Goal: Transaction & Acquisition: Purchase product/service

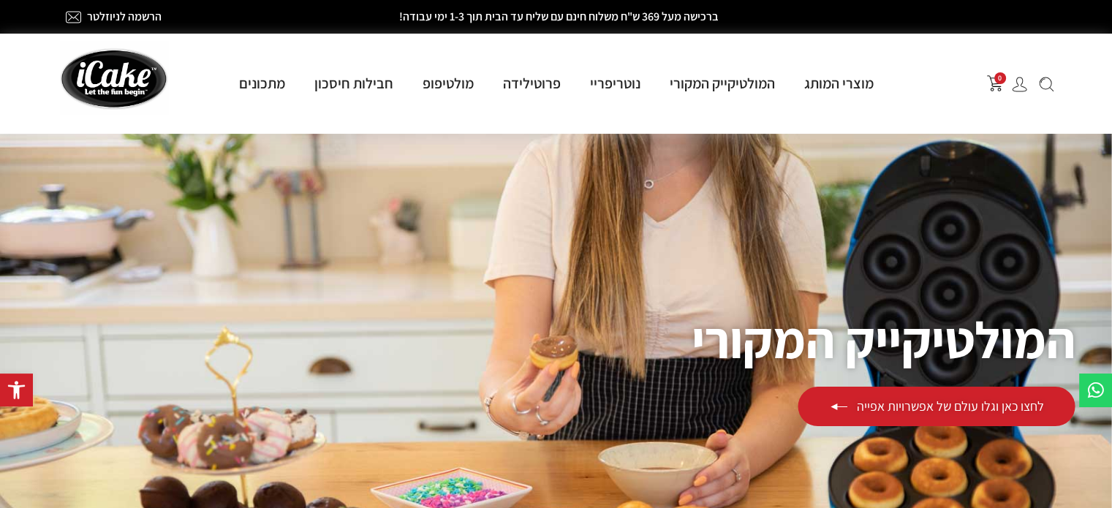
click at [1007, 413] on div "לחצו כאן וגלו עולם של אפשרויות אפייה" at bounding box center [936, 406] width 277 height 39
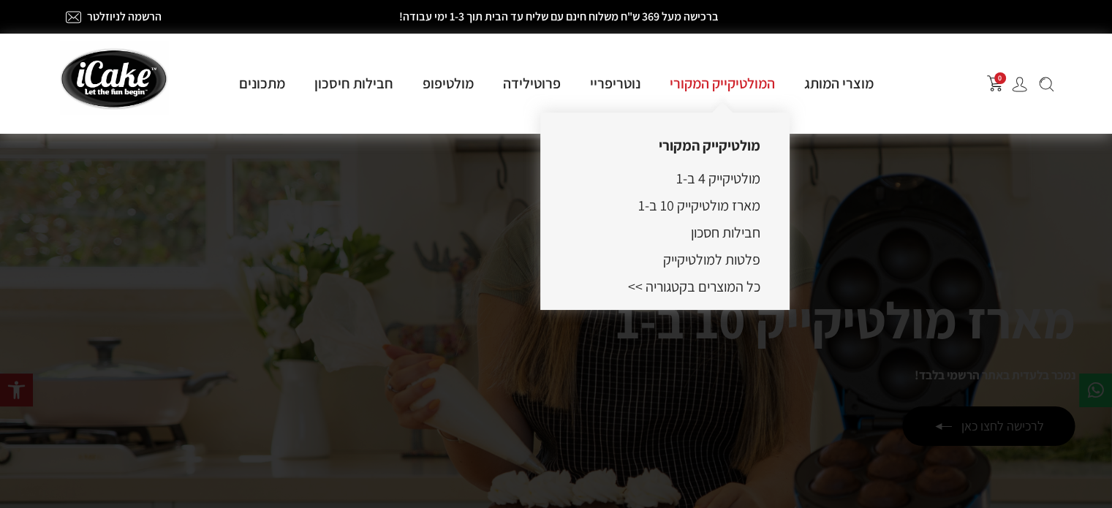
click at [725, 91] on link "המולטיקייק המקורי" at bounding box center [722, 83] width 135 height 19
click at [734, 74] on link "המולטיקייק המקורי" at bounding box center [722, 83] width 135 height 19
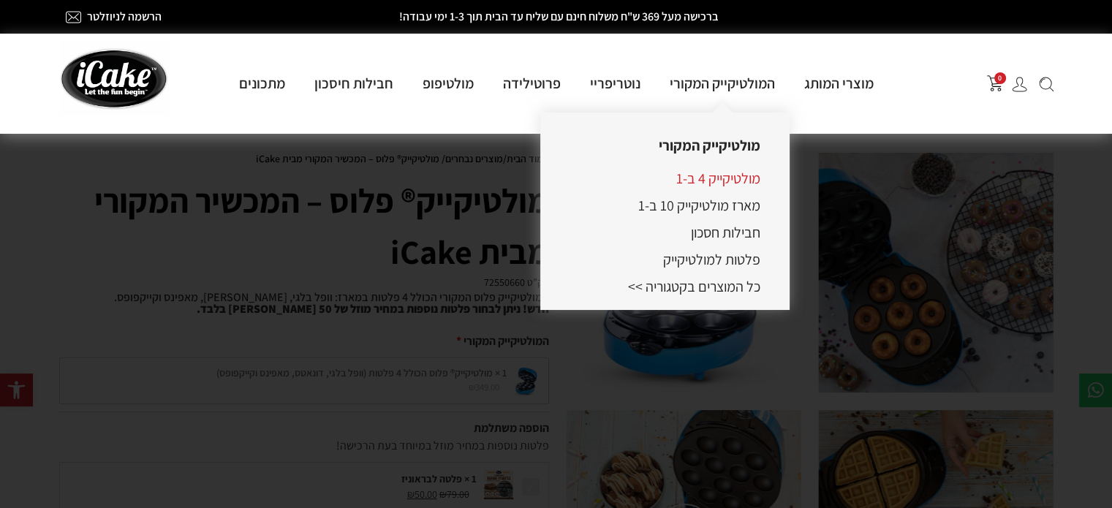
click at [727, 174] on link "מולטיקייק 4 ב-1" at bounding box center [718, 178] width 84 height 19
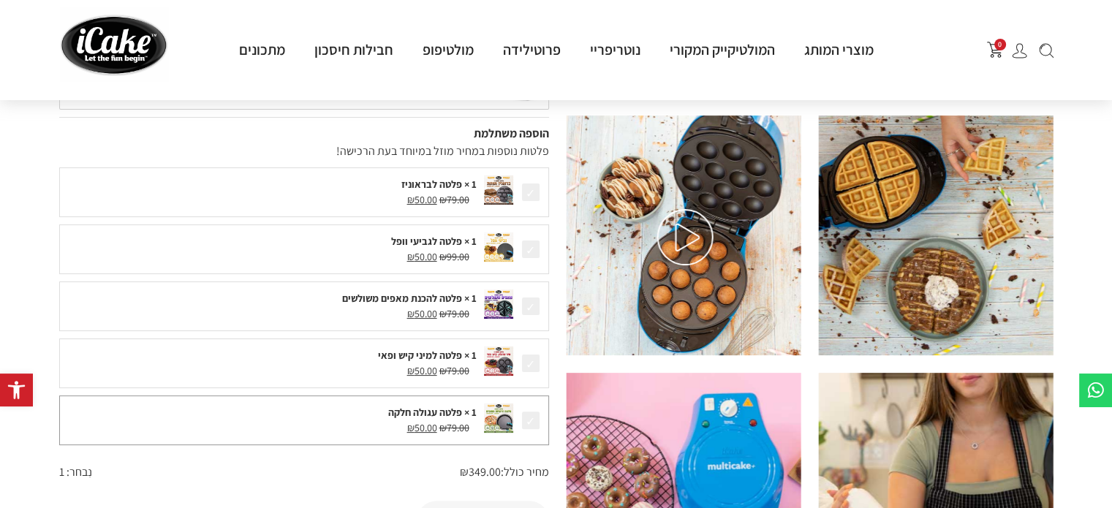
scroll to position [366, 0]
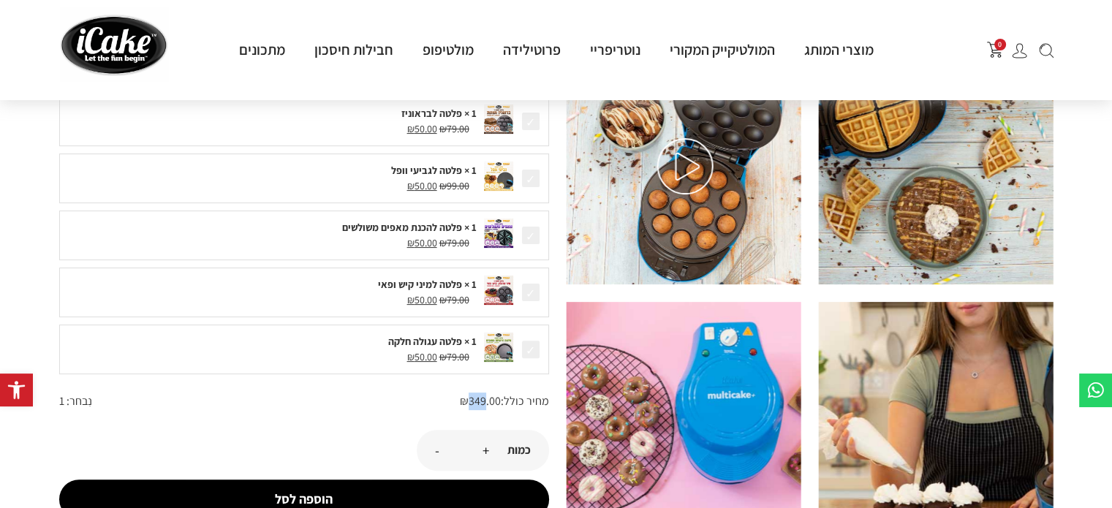
drag, startPoint x: 473, startPoint y: 394, endPoint x: 483, endPoint y: 394, distance: 9.5
click at [483, 394] on span "₪ 349.00" at bounding box center [480, 400] width 41 height 15
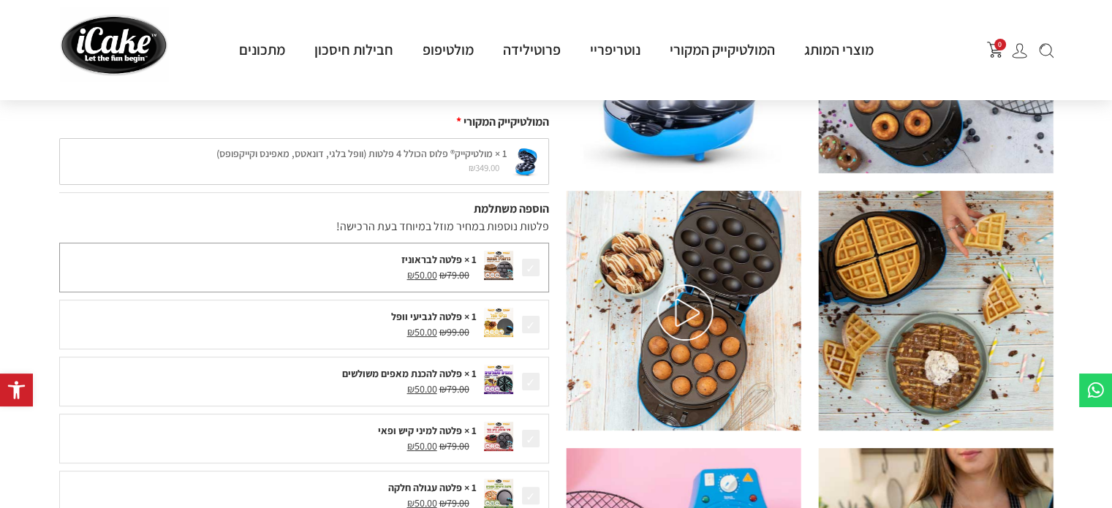
click at [359, 275] on div "₪ 79.00 המחיר המקורי היה: ₪79.00. ₪ 50.00 המחיר הנוכחי הוא: ₪50.00." at bounding box center [271, 275] width 409 height 15
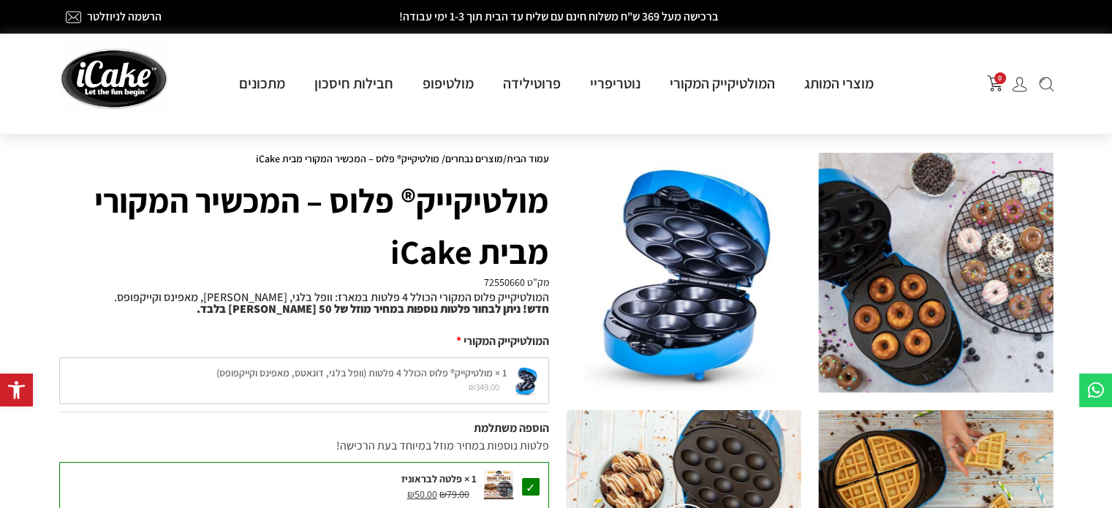
scroll to position [146, 0]
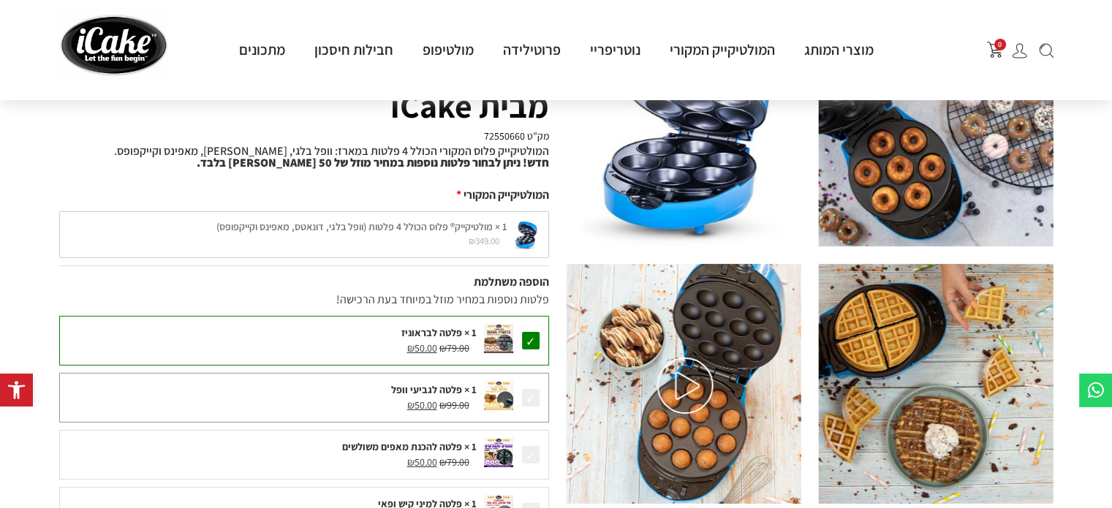
click at [414, 391] on div "1 × פלטה לגביעי וופל" at bounding box center [271, 389] width 409 height 15
click at [441, 399] on span "₪" at bounding box center [442, 405] width 7 height 13
click at [434, 342] on span "₪ 50.00" at bounding box center [422, 347] width 30 height 13
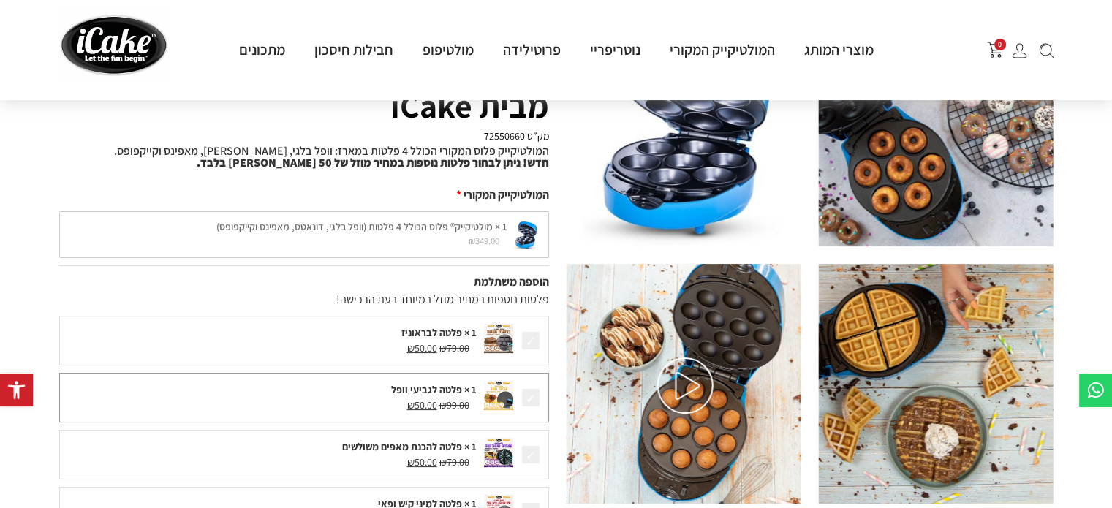
click at [494, 397] on img at bounding box center [498, 395] width 29 height 29
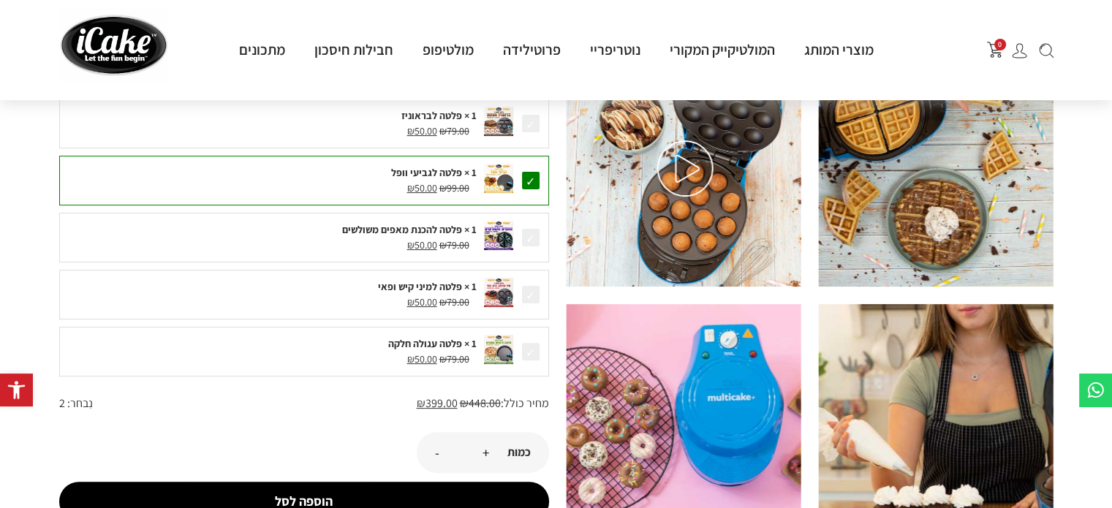
scroll to position [366, 0]
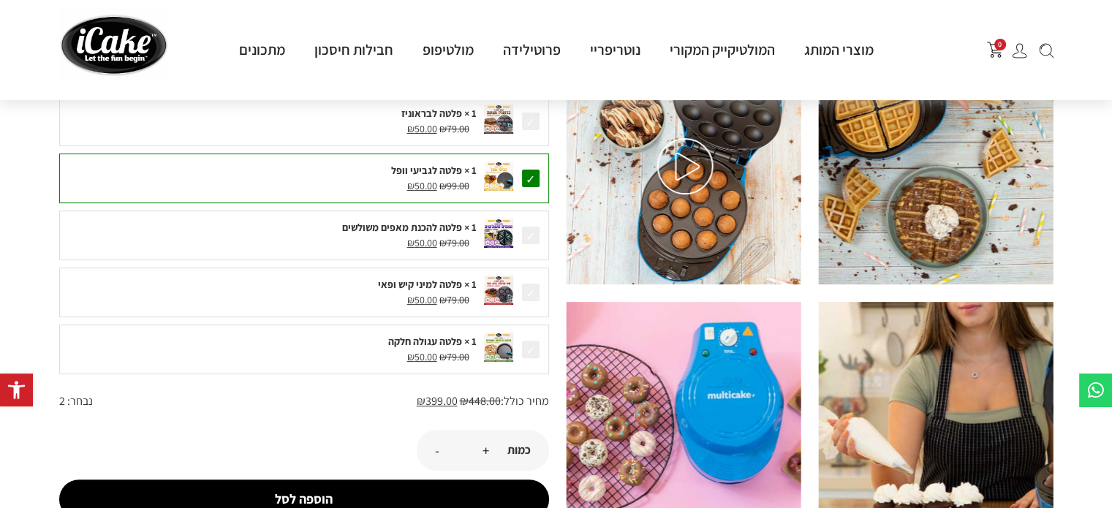
click at [535, 174] on span at bounding box center [531, 178] width 20 height 20
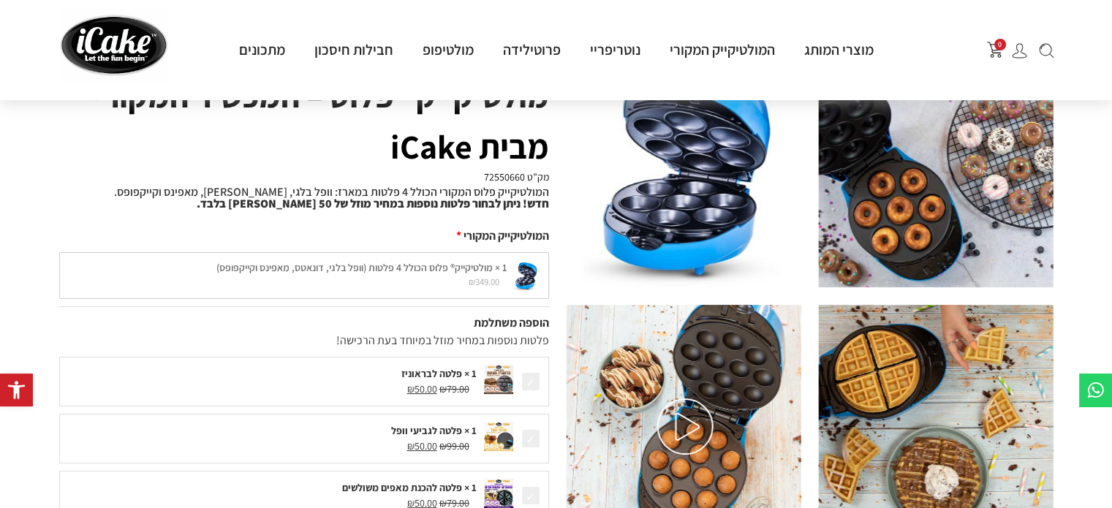
scroll to position [73, 0]
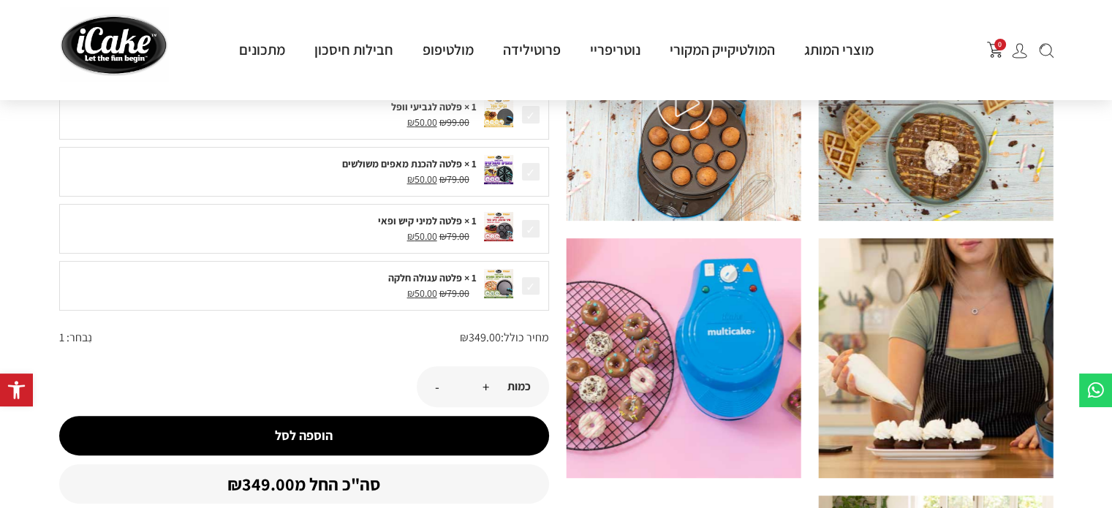
scroll to position [439, 0]
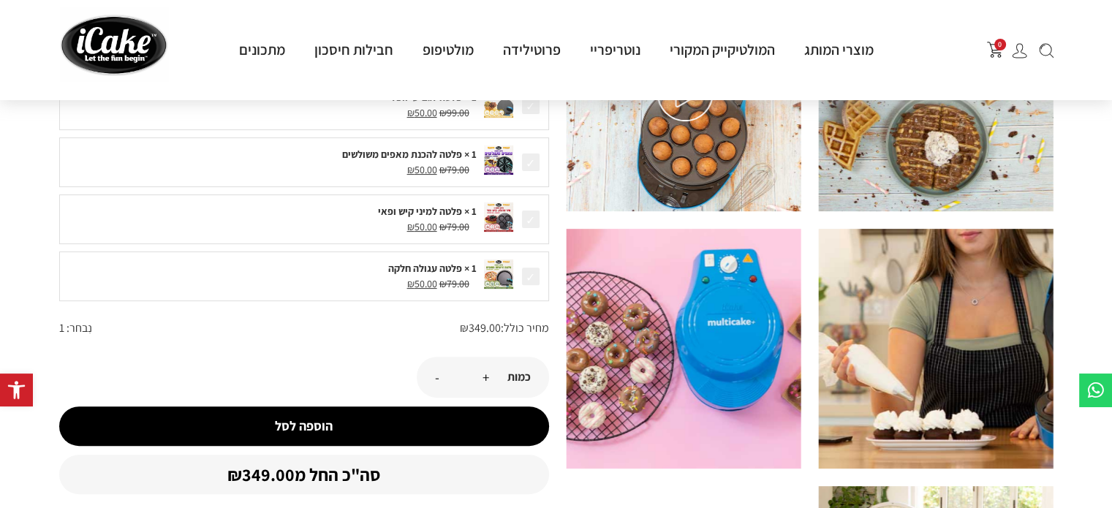
click at [320, 430] on button "הוספה לסל" at bounding box center [304, 426] width 490 height 39
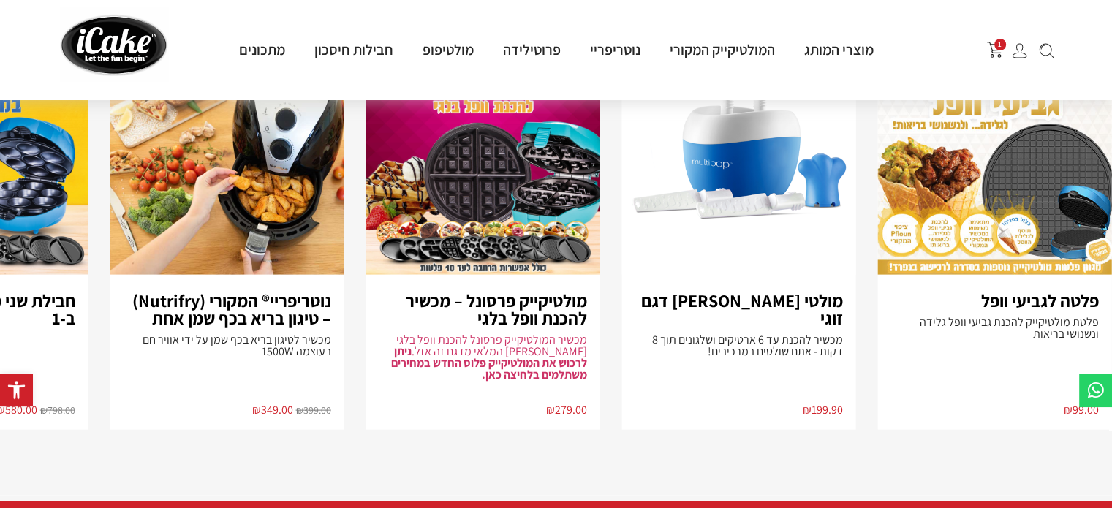
scroll to position [2974, 0]
